Goal: Task Accomplishment & Management: Manage account settings

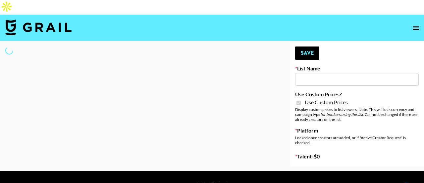
type input "FaceApp"
checkbox input "true"
select select "Brand"
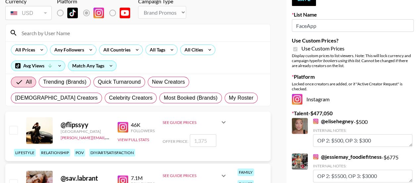
scroll to position [56, 0]
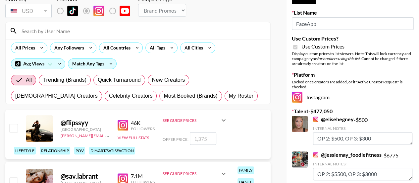
click at [86, 26] on input at bounding box center [142, 31] width 249 height 11
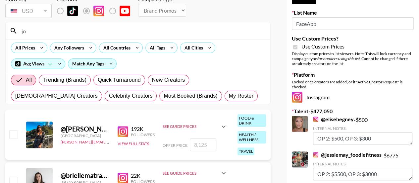
type input "j"
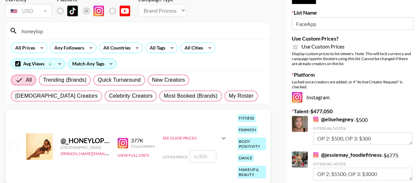
click at [176, 135] on div "See Guide Prices" at bounding box center [191, 137] width 57 height 5
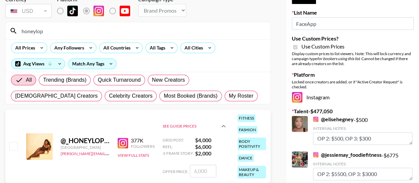
click at [206, 143] on strong "$ 6,000" at bounding box center [211, 146] width 32 height 7
click at [93, 26] on input "honeylop" at bounding box center [142, 31] width 249 height 11
type input "h"
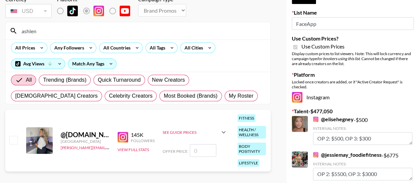
type input "ashlen"
click at [226, 128] on icon at bounding box center [224, 132] width 8 height 8
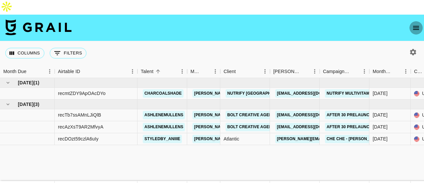
click at [411, 21] on button "open drawer" at bounding box center [416, 27] width 13 height 13
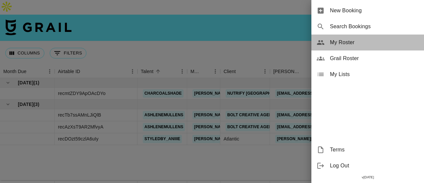
click at [341, 43] on span "My Roster" at bounding box center [374, 42] width 89 height 8
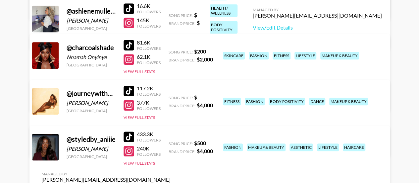
scroll to position [198, 0]
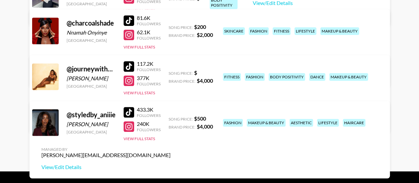
click at [78, 65] on div "@ journeywithhoneylo" at bounding box center [91, 69] width 49 height 8
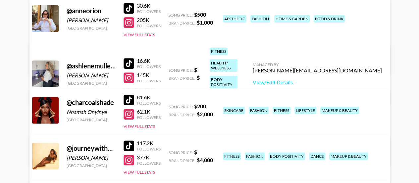
scroll to position [112, 0]
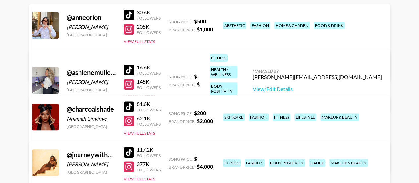
click at [73, 68] on div "@ ashlenemullens" at bounding box center [91, 72] width 49 height 8
click at [329, 85] on link "View/Edit Details" at bounding box center [317, 88] width 129 height 7
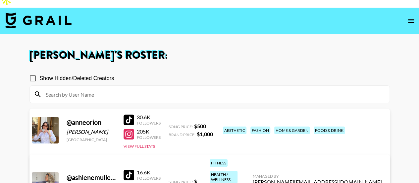
scroll to position [0, 0]
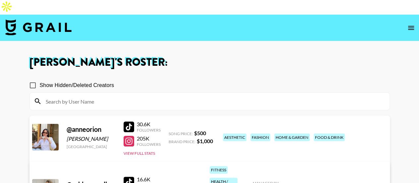
click at [277, 96] on input at bounding box center [214, 101] width 344 height 11
click at [266, 96] on input at bounding box center [214, 101] width 344 height 11
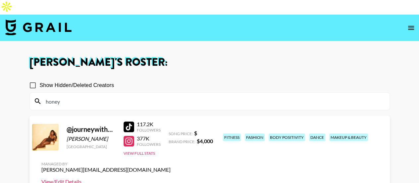
type input "honey"
click at [171, 178] on link "View/Edit Details" at bounding box center [105, 181] width 129 height 7
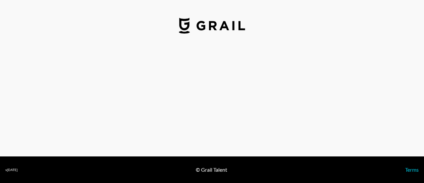
select select "USD"
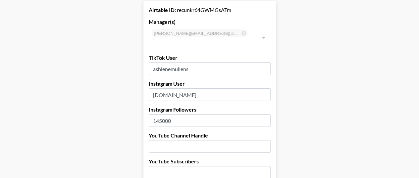
scroll to position [59, 0]
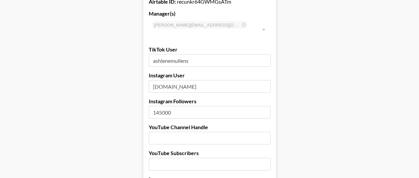
click at [235, 106] on input "145000" at bounding box center [210, 112] width 122 height 13
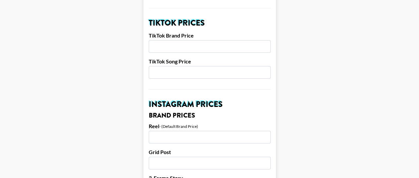
scroll to position [252, 0]
click at [193, 66] on input "number" at bounding box center [210, 72] width 122 height 13
type input "500"
click at [187, 40] on input "number" at bounding box center [210, 46] width 122 height 13
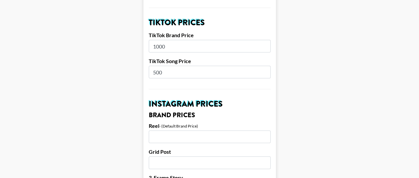
type input "1000"
click at [166, 130] on input "number" at bounding box center [210, 136] width 122 height 13
click at [158, 156] on input "number" at bounding box center [210, 162] width 122 height 13
click at [168, 130] on input "3000" at bounding box center [210, 136] width 122 height 13
type input "3000"
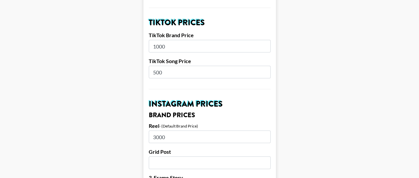
click at [159, 156] on input "number" at bounding box center [210, 162] width 122 height 13
type input "2000"
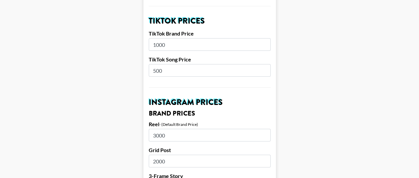
type input "1000"
click at [182, 129] on input "3000" at bounding box center [210, 135] width 122 height 13
type input "3000"
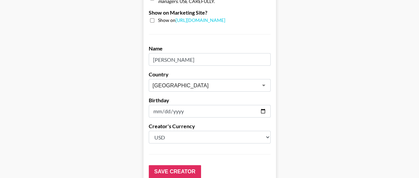
scroll to position [721, 0]
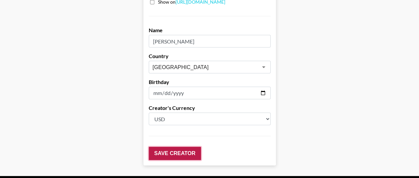
click at [190, 146] on input "Save Creator" at bounding box center [175, 152] width 52 height 13
click at [179, 146] on input "Save Creator" at bounding box center [175, 152] width 52 height 13
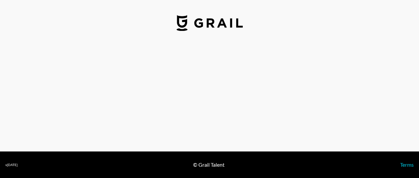
select select "USD"
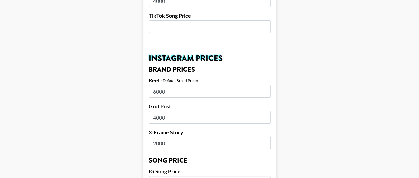
scroll to position [296, 0]
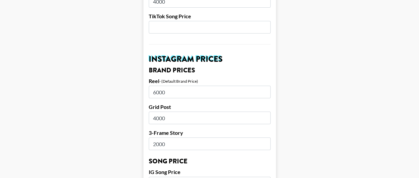
click at [204, 85] on input "6000" at bounding box center [210, 91] width 122 height 13
type input "6"
type input "5000"
click at [235, 111] on input "4000" at bounding box center [210, 117] width 122 height 13
type input "4"
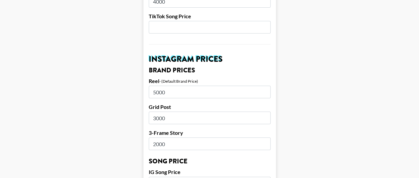
type input "3000"
click at [178, 137] on input "2000" at bounding box center [210, 143] width 122 height 13
type input "2"
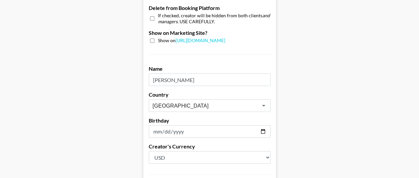
scroll to position [721, 0]
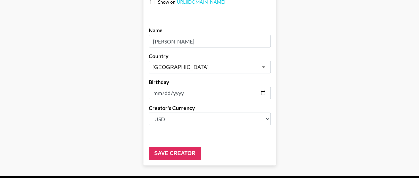
type input "1500"
click at [188, 146] on input "Save Creator" at bounding box center [175, 152] width 52 height 13
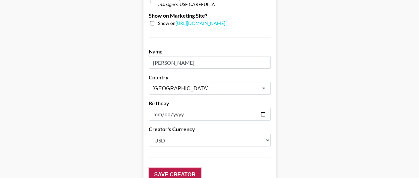
scroll to position [742, 0]
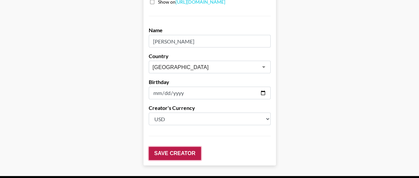
click at [168, 146] on input "Save Creator" at bounding box center [175, 152] width 52 height 13
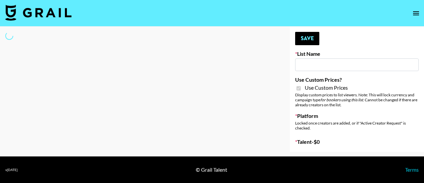
type input "FaceApp"
checkbox input "true"
select select "Brand"
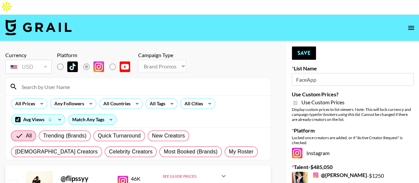
click at [86, 81] on input at bounding box center [142, 86] width 249 height 11
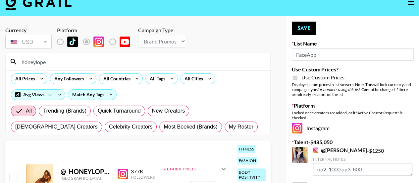
scroll to position [50, 0]
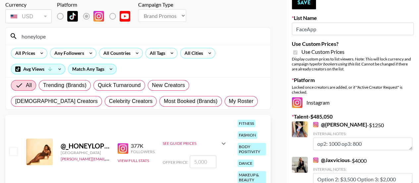
type input "honeylope"
click at [12, 147] on input "checkbox" at bounding box center [13, 151] width 8 height 8
checkbox input "true"
type input "5000"
click at [66, 31] on input "honeylope" at bounding box center [142, 36] width 249 height 11
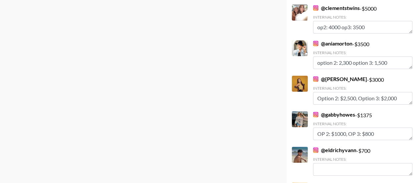
scroll to position [4998, 0]
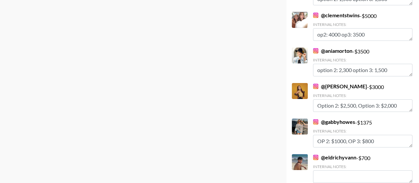
type input "honeylop"
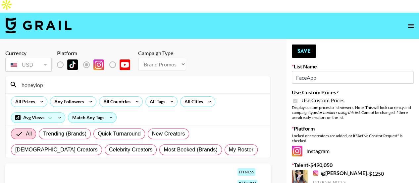
scroll to position [0, 0]
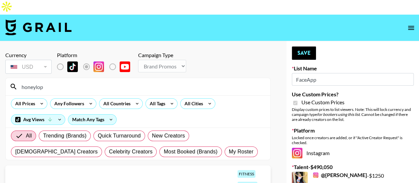
type textarea "Option 2; $3500, Option 3: 2000"
click at [108, 81] on input "honeylop" at bounding box center [142, 86] width 249 height 11
type input "h"
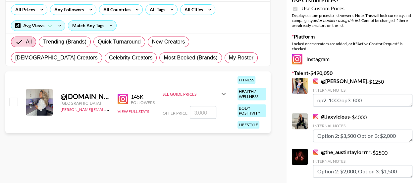
scroll to position [104, 0]
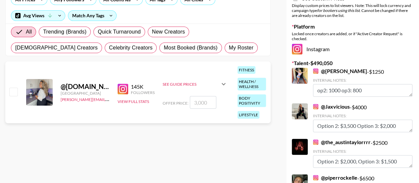
type input "ashlen"
click at [13, 87] on input "checkbox" at bounding box center [13, 91] width 8 height 8
checkbox input "true"
type input "3000"
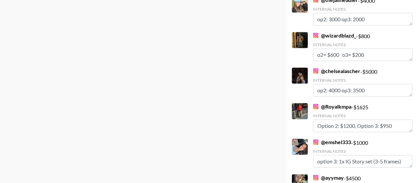
scroll to position [5033, 0]
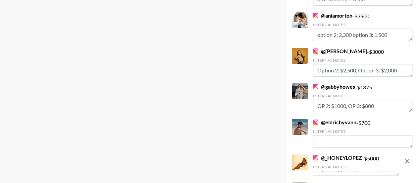
type textarea "Option 2: 2000, Option 3: 1500"
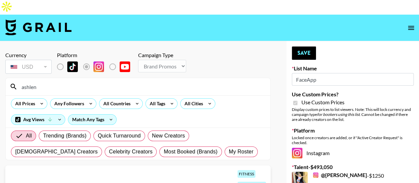
scroll to position [0, 0]
click at [89, 81] on input "ashlen" at bounding box center [142, 86] width 249 height 11
type input "a"
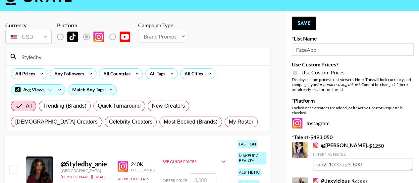
scroll to position [67, 0]
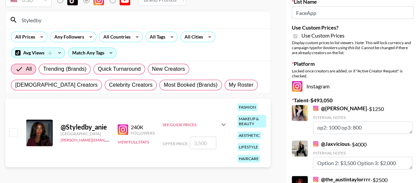
type input "Styledby"
click at [14, 128] on input "checkbox" at bounding box center [13, 132] width 8 height 8
checkbox input "true"
type input "3500"
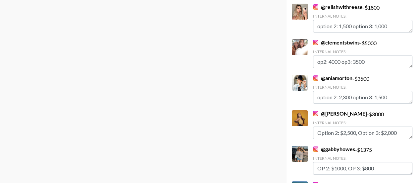
scroll to position [5069, 0]
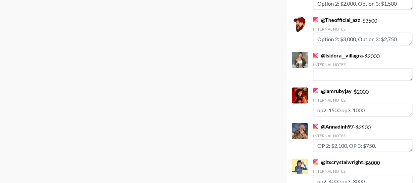
scroll to position [0, 0]
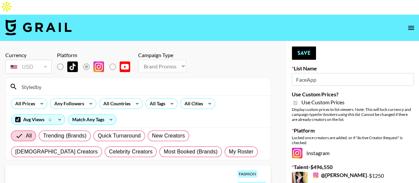
type textarea "Option 2; 2500, Option 3: 1500"
click at [118, 81] on input "Styledby" at bounding box center [142, 86] width 249 height 11
type input "S"
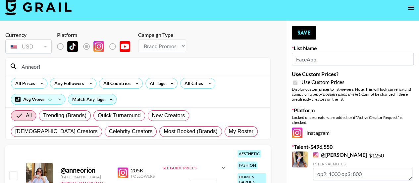
scroll to position [64, 0]
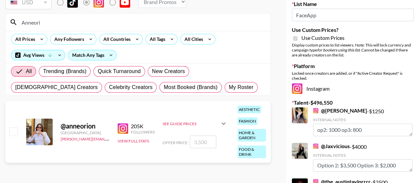
type input "Anneori"
click at [14, 127] on input "checkbox" at bounding box center [13, 131] width 8 height 8
checkbox input "true"
type input "3500"
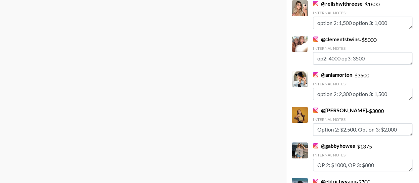
scroll to position [5104, 0]
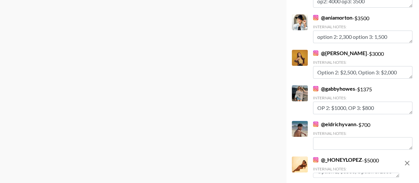
scroll to position [5034, 0]
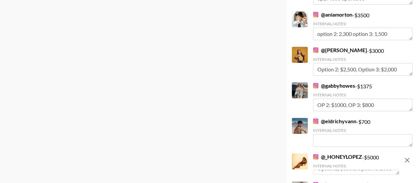
type textarea "Option 2:"
type textarea "Option 2: $2000, Option 3: $1500"
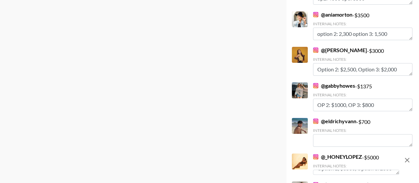
scroll to position [5, 0]
type textarea "Option 2; $2500, Option 3: $1500"
click at [359, 169] on textarea "Option 2; $3500, Option 3: 2000" at bounding box center [356, 171] width 86 height 5
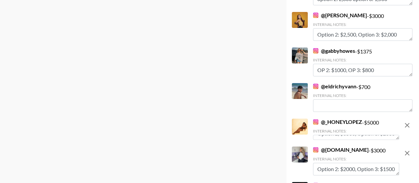
scroll to position [5104, 0]
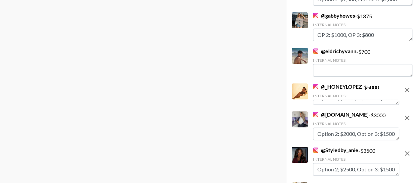
type textarea "Option 2; $3500, Option 3: $2000"
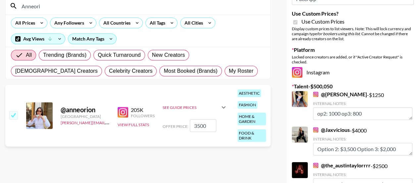
scroll to position [0, 0]
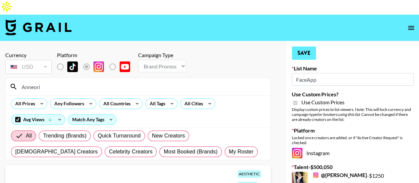
type textarea "Option 2: $2500, Option 3: $1500"
click at [301, 46] on button "Save" at bounding box center [304, 52] width 24 height 13
